Goal: Information Seeking & Learning: Find specific fact

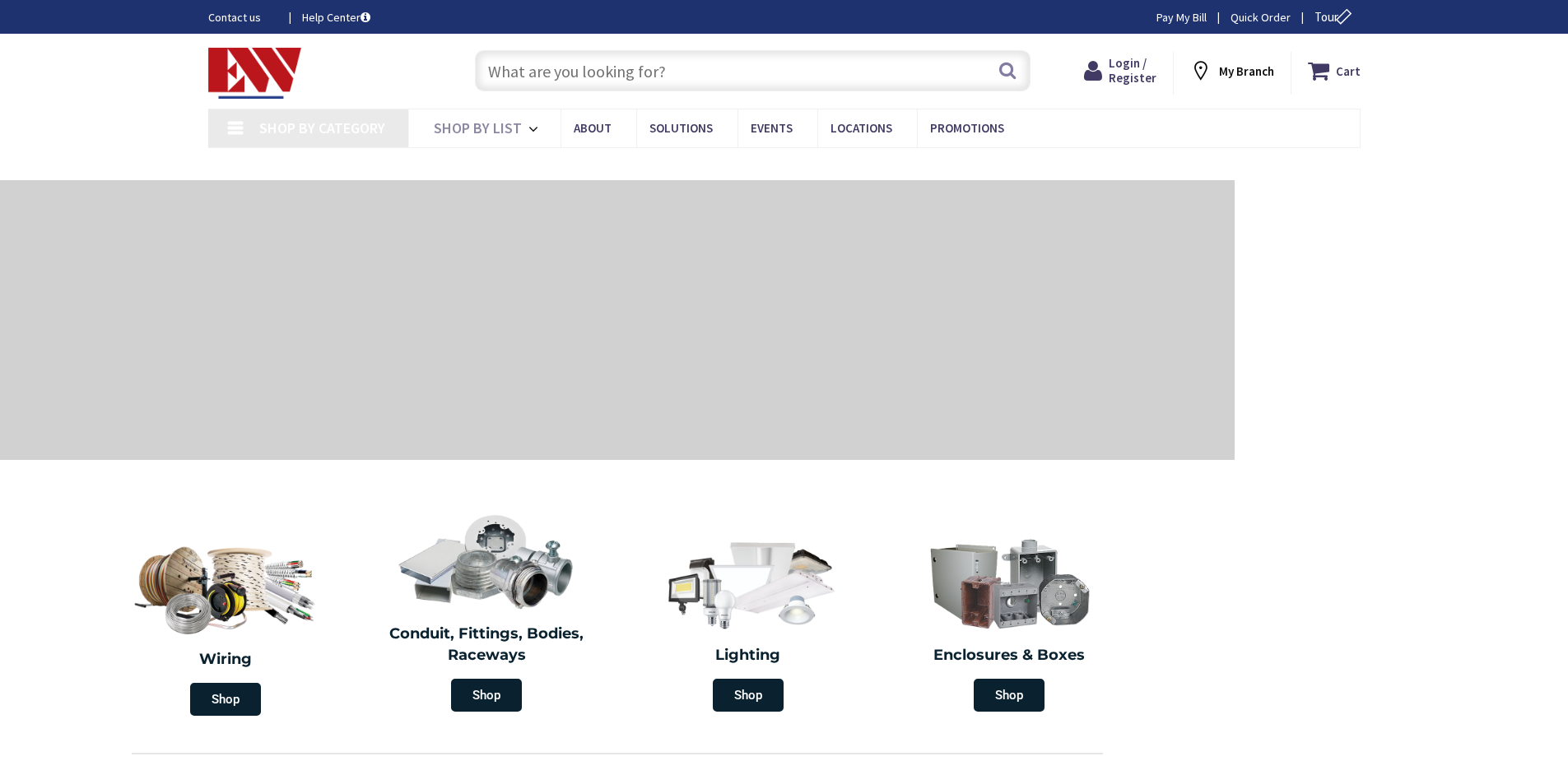
type input "NY-52, [GEOGRAPHIC_DATA], [GEOGRAPHIC_DATA]"
drag, startPoint x: 548, startPoint y: 66, endPoint x: 1145, endPoint y: 188, distance: 609.3
click at [549, 66] on input "text" at bounding box center [752, 70] width 555 height 41
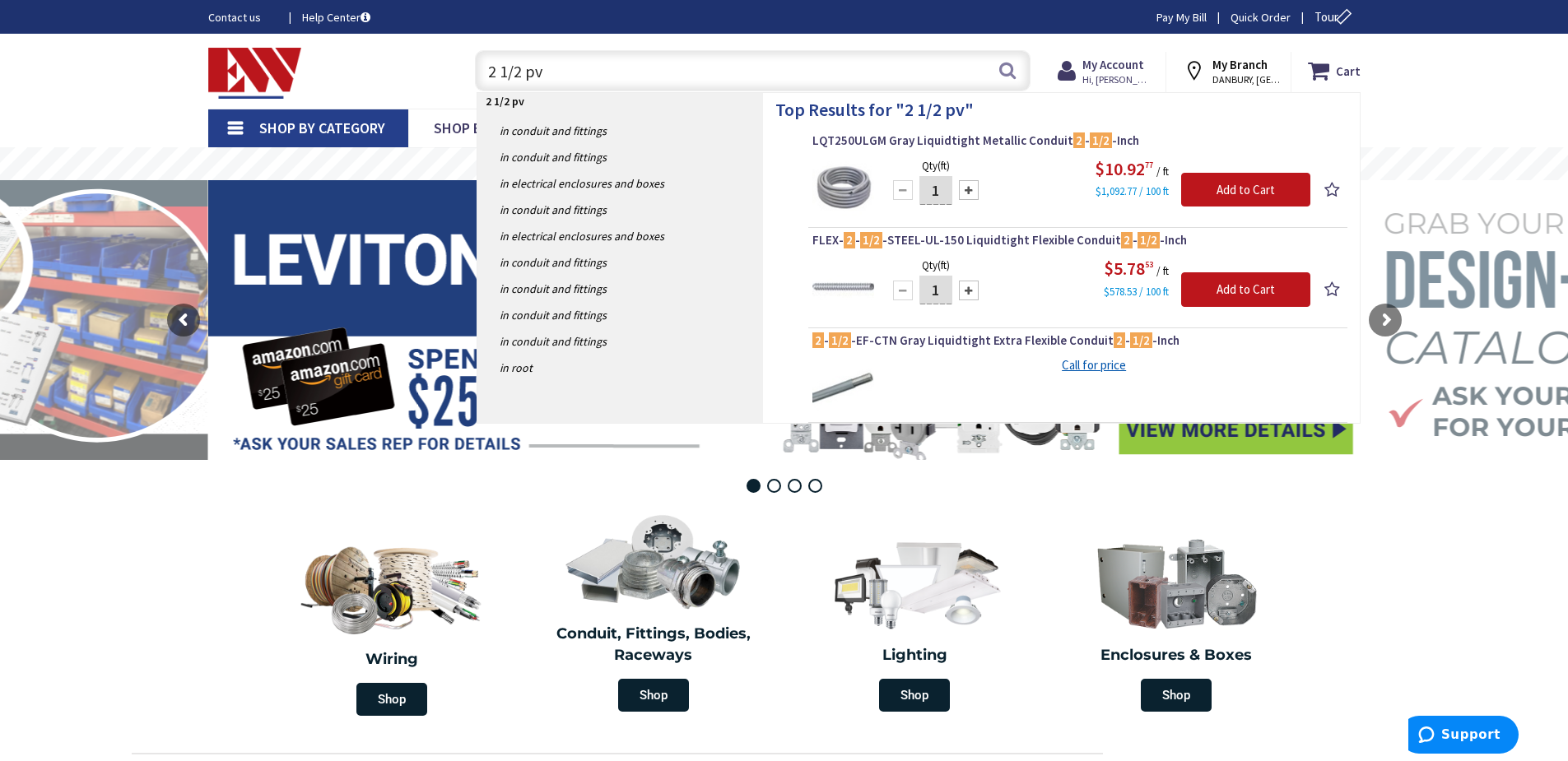
type input "2 1/2 pvc"
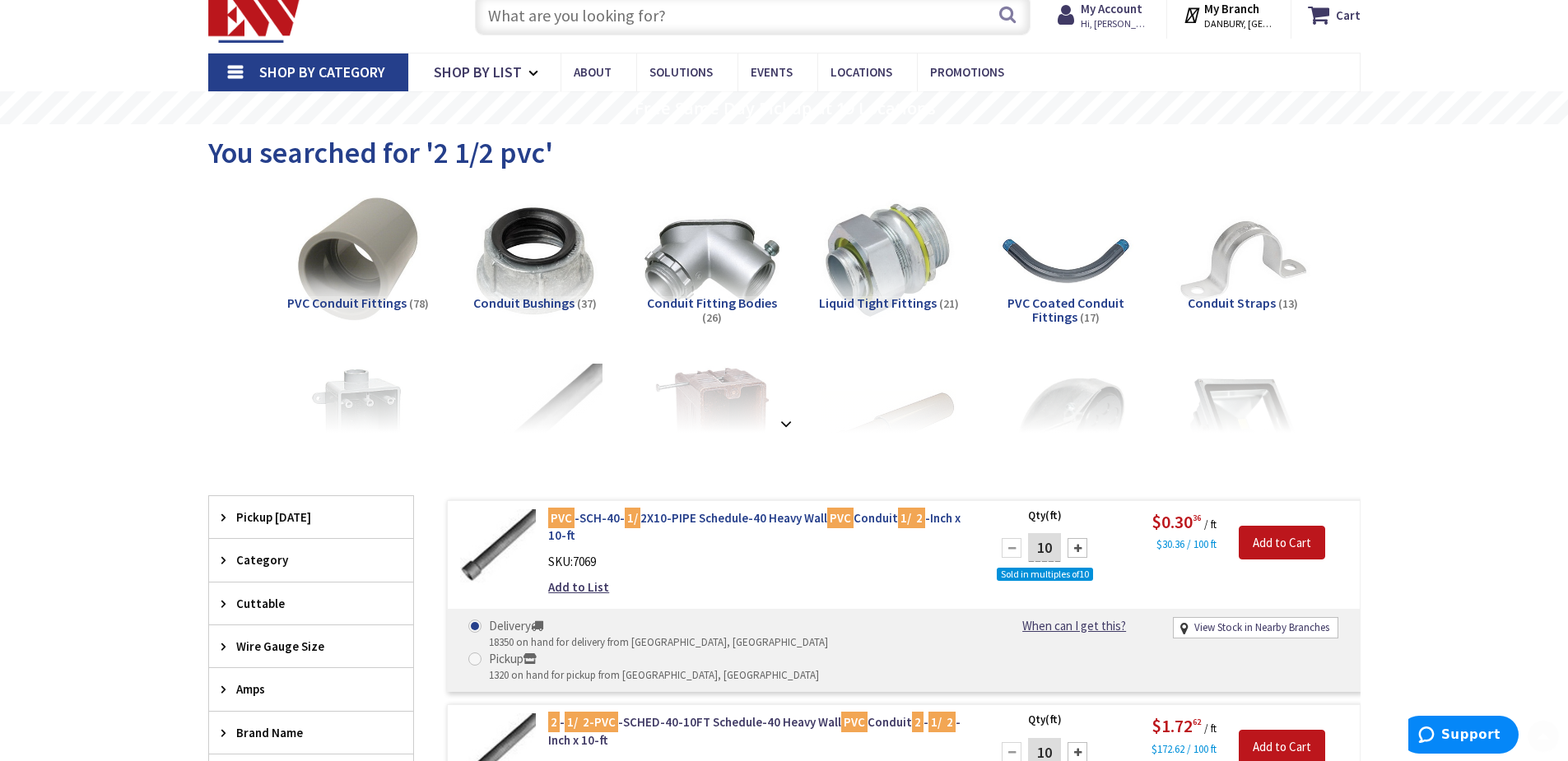
scroll to position [164, 0]
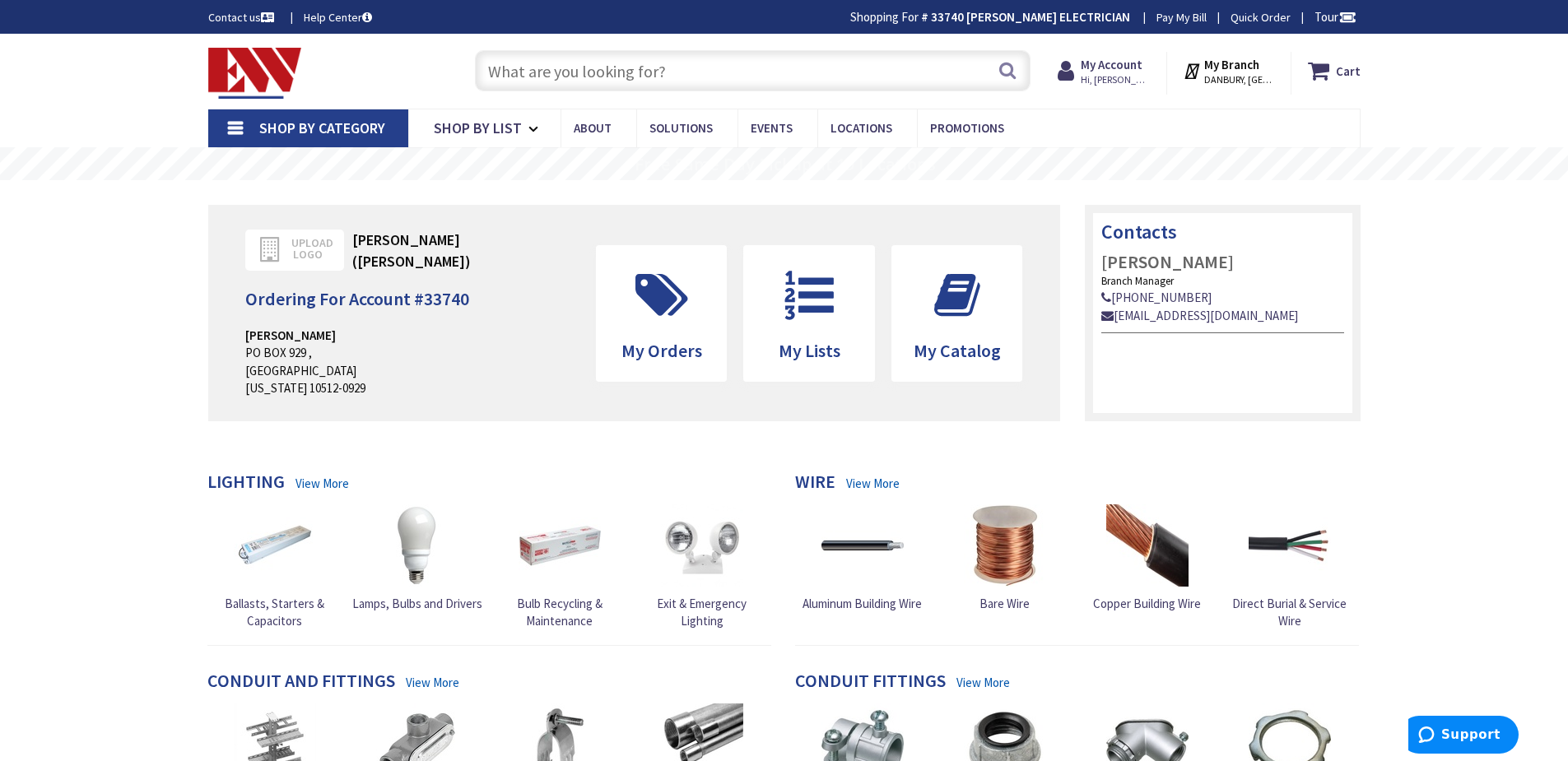
click at [561, 74] on input "text" at bounding box center [752, 70] width 555 height 41
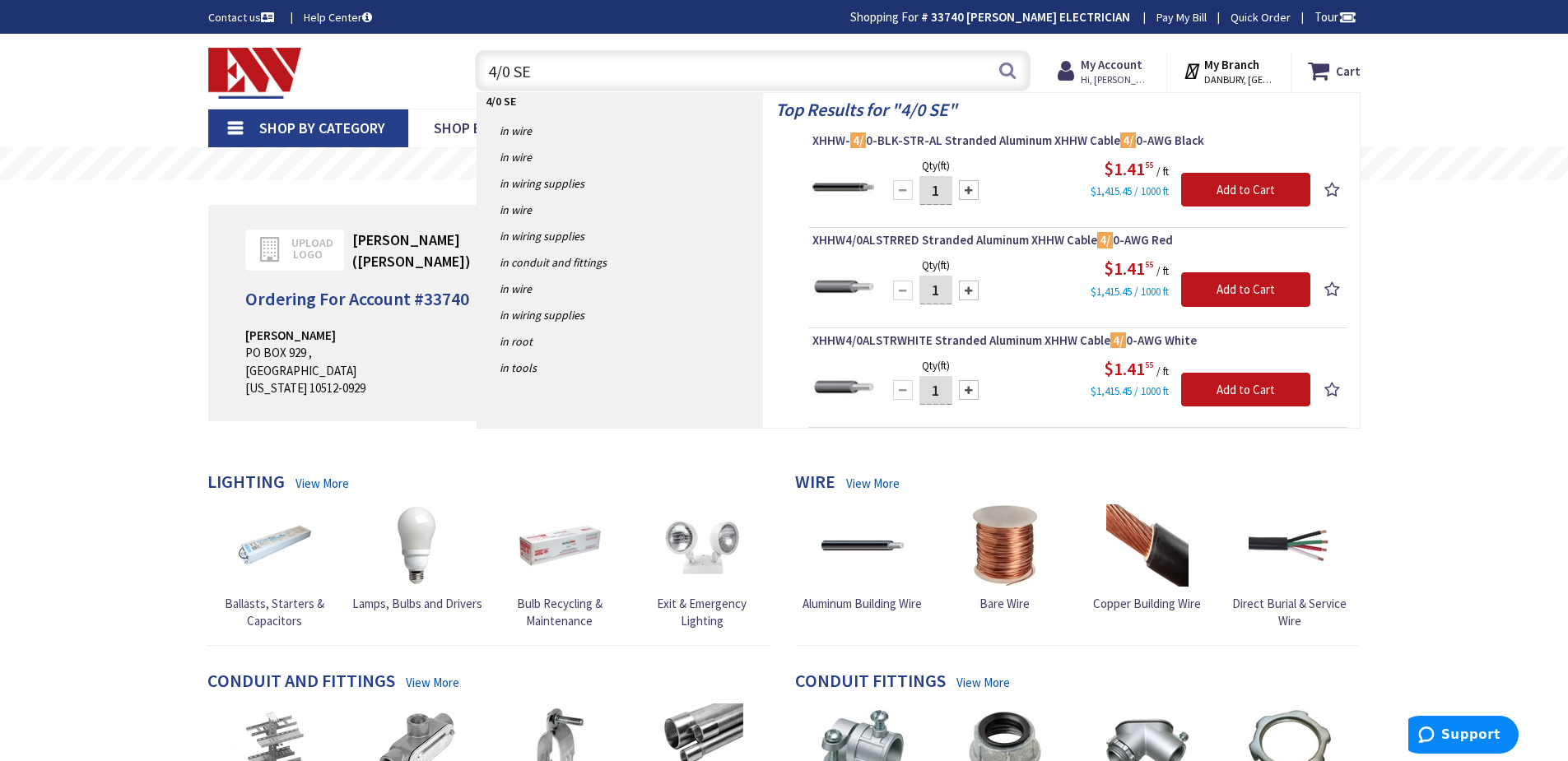
type input "4/0 SER"
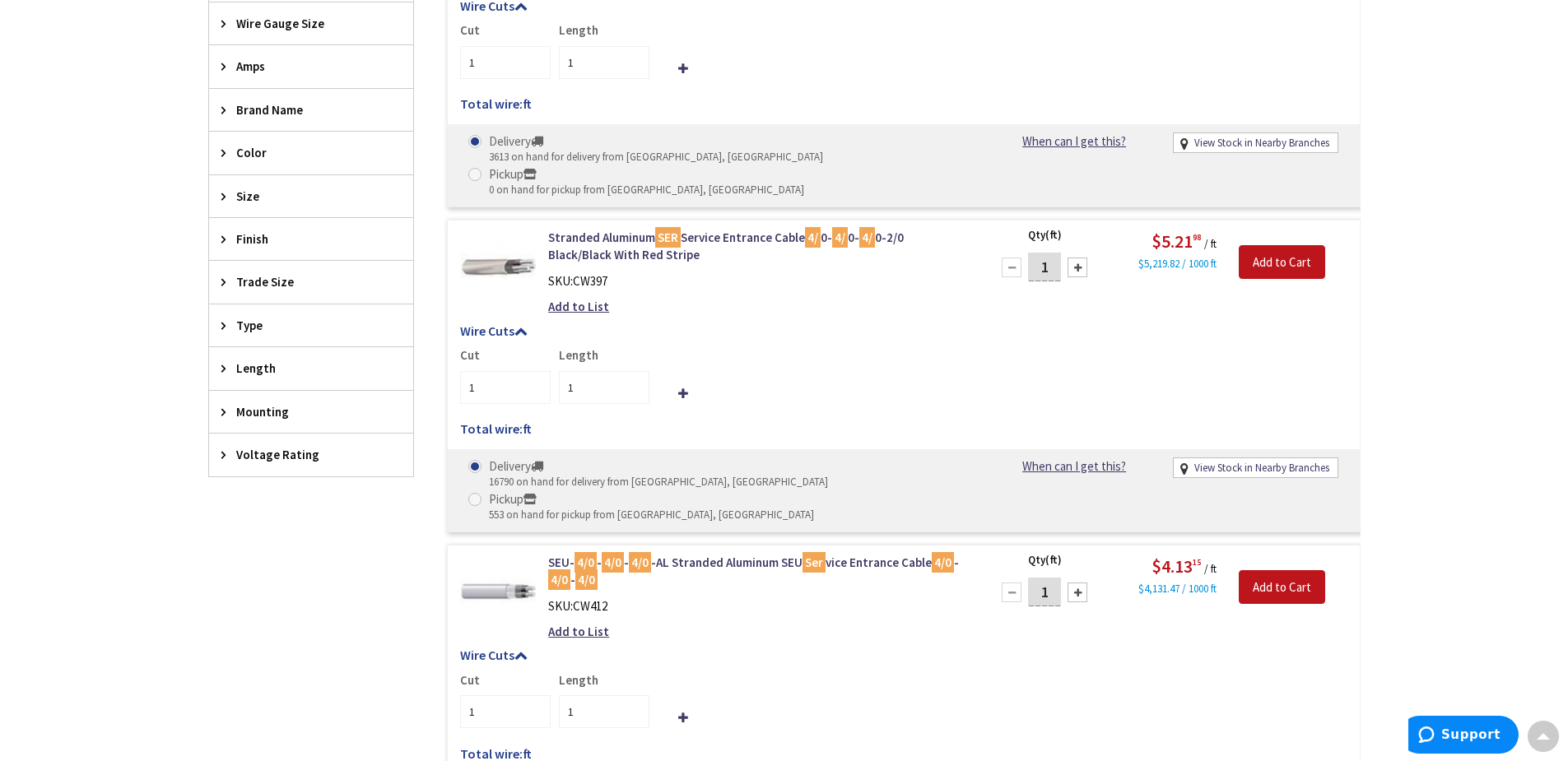
scroll to position [660, 0]
